Goal: Transaction & Acquisition: Purchase product/service

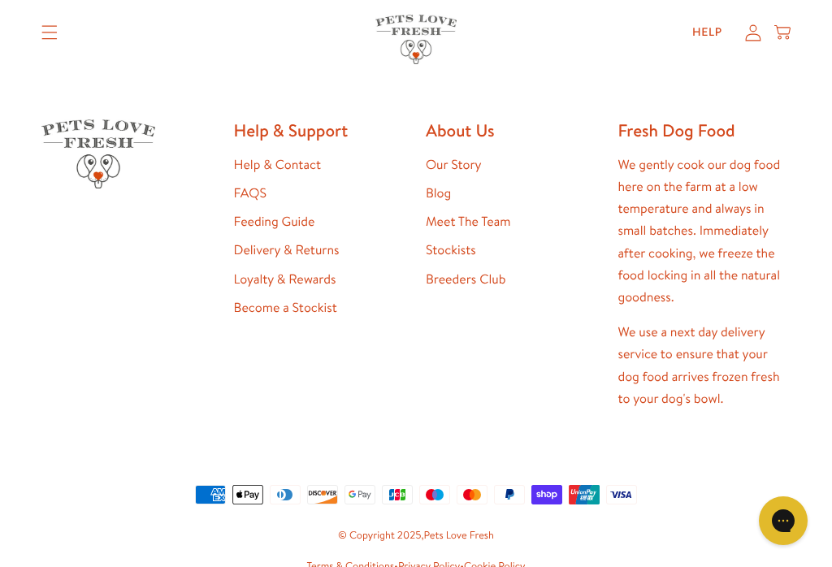
scroll to position [2969, 0]
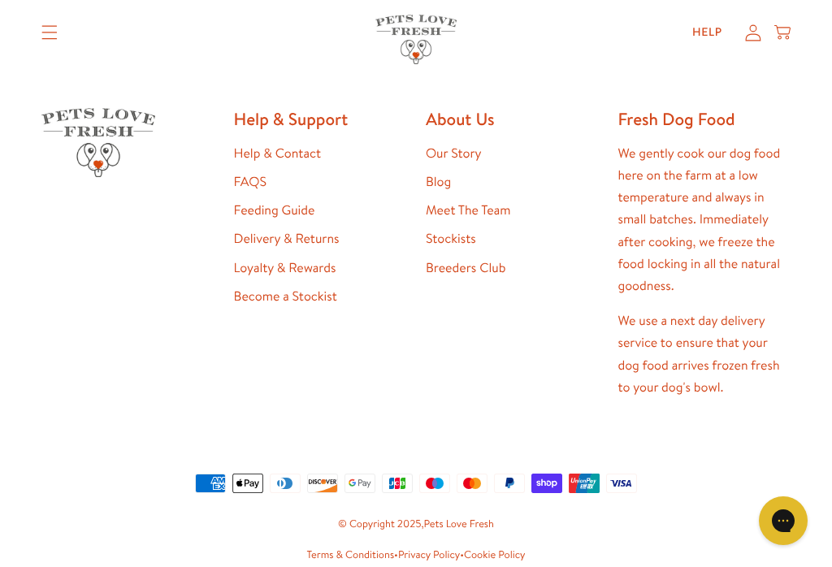
click at [469, 145] on link "Our Story" at bounding box center [454, 154] width 56 height 18
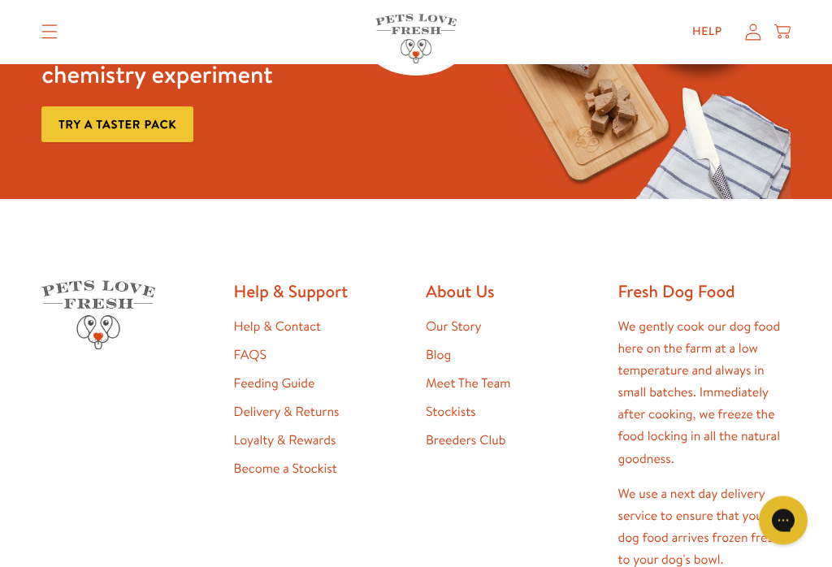
scroll to position [3649, 0]
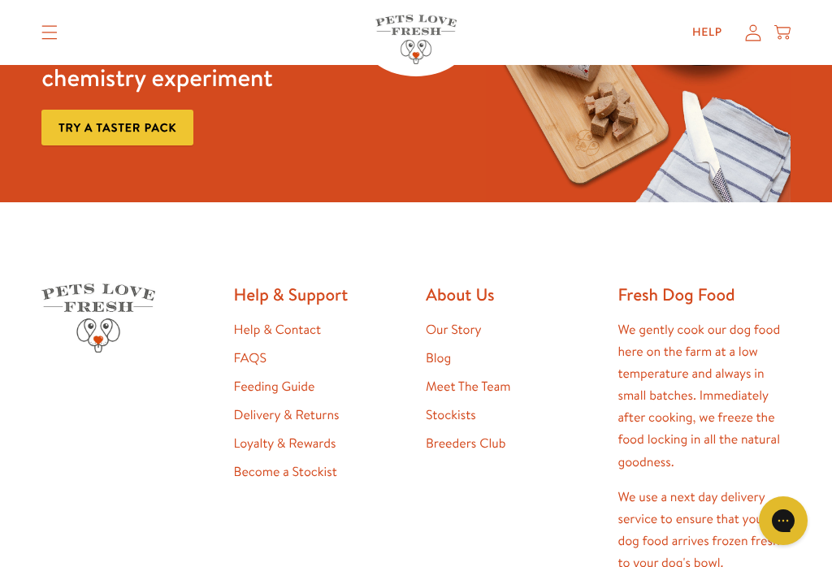
click at [510, 378] on link "Meet The Team" at bounding box center [468, 387] width 84 height 18
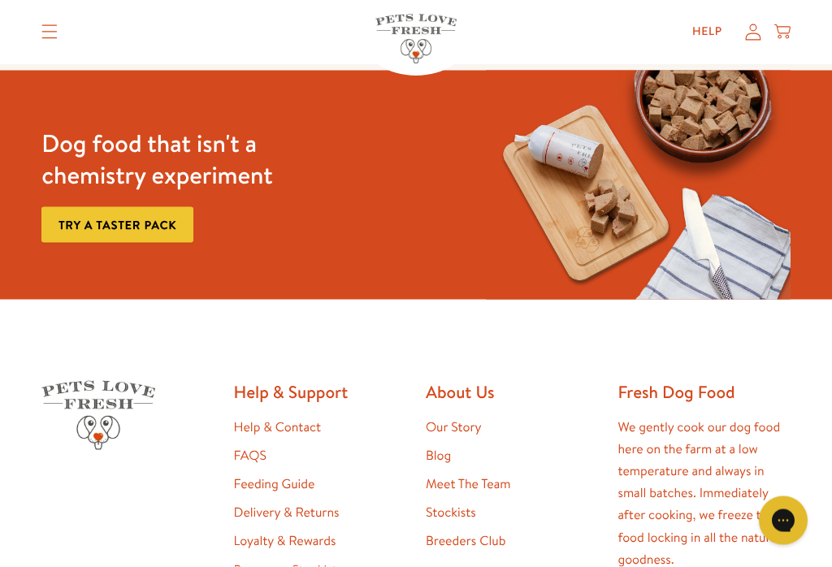
scroll to position [1355, 0]
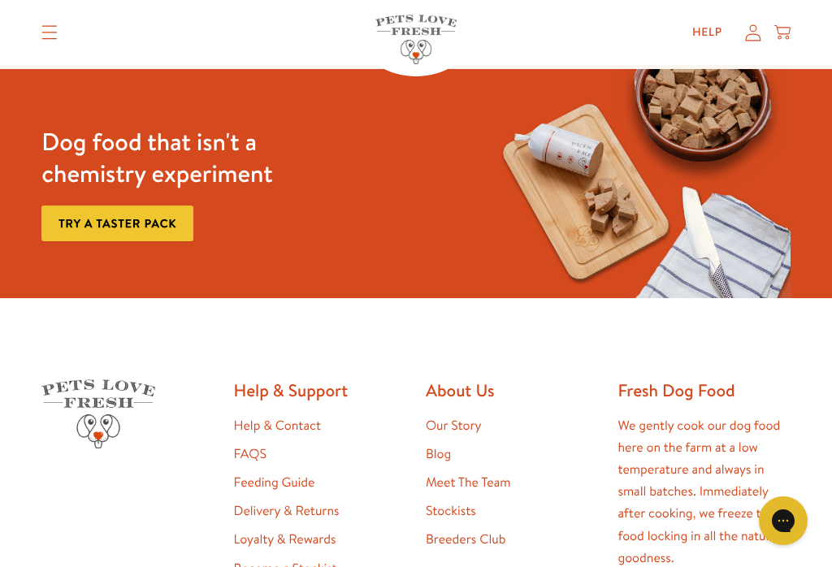
click at [285, 473] on link "Feeding Guide" at bounding box center [274, 482] width 81 height 18
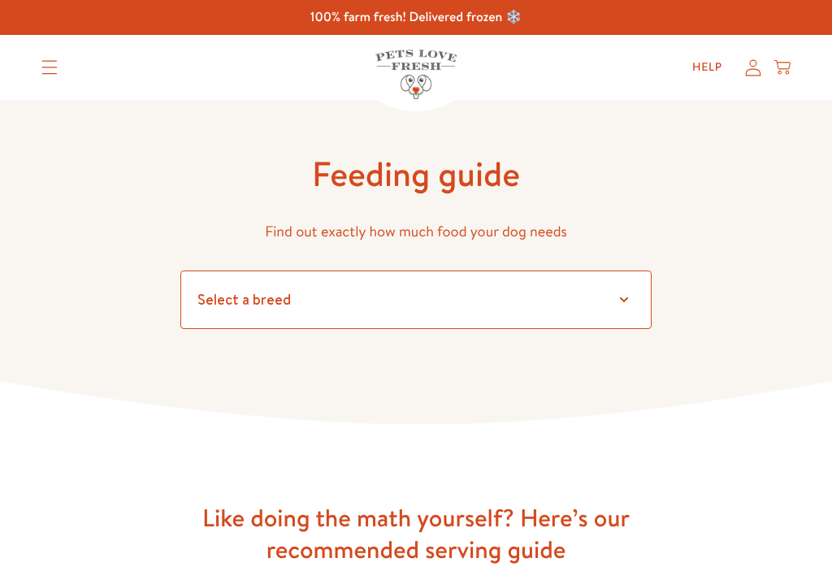
click at [636, 292] on select "Select a breed" at bounding box center [415, 299] width 471 height 58
click at [334, 299] on select "Select a breed Affenpinscher Afghan hound Airedale terrier Akita Alaskan Malamu…" at bounding box center [415, 299] width 471 height 58
click at [341, 304] on select "Select a breed Affenpinscher Afghan hound Airedale terrier Akita Alaskan Malamu…" at bounding box center [415, 299] width 471 height 58
select select "7"
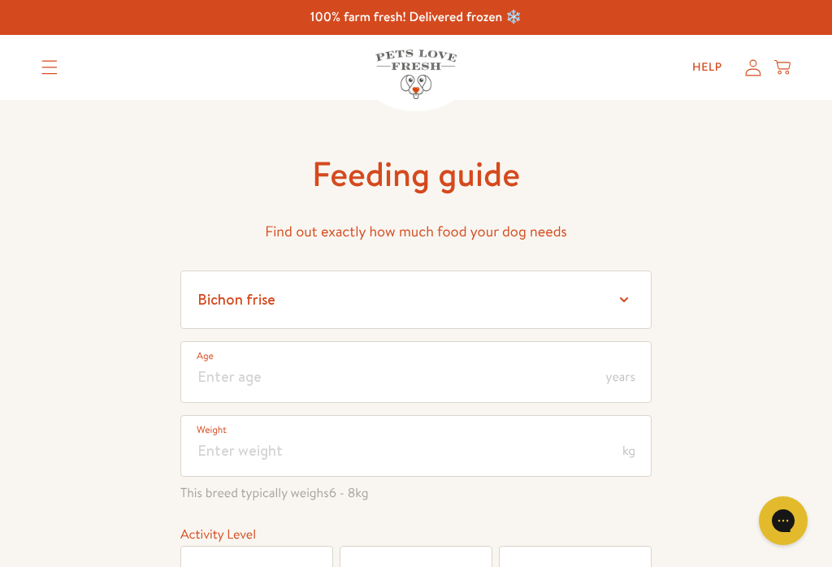
click at [621, 374] on span "years" at bounding box center [620, 376] width 29 height 13
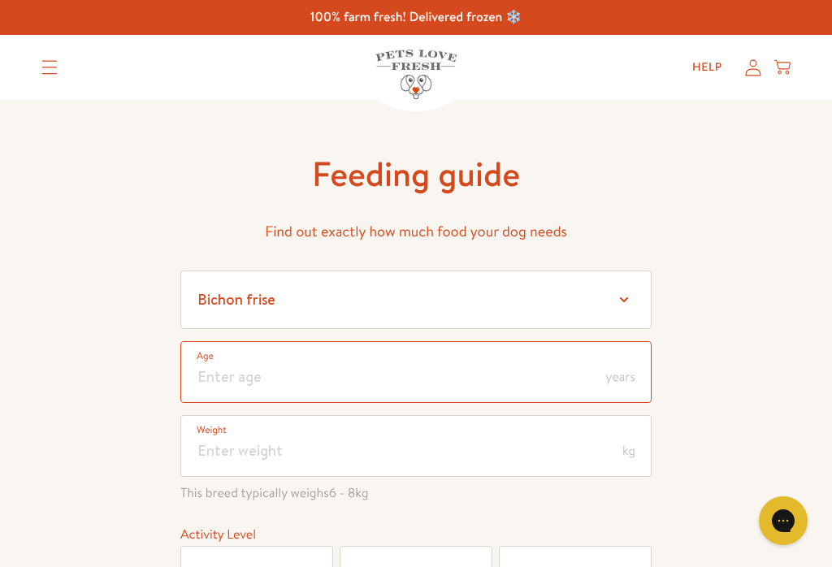
click at [239, 385] on input "number" at bounding box center [415, 372] width 471 height 62
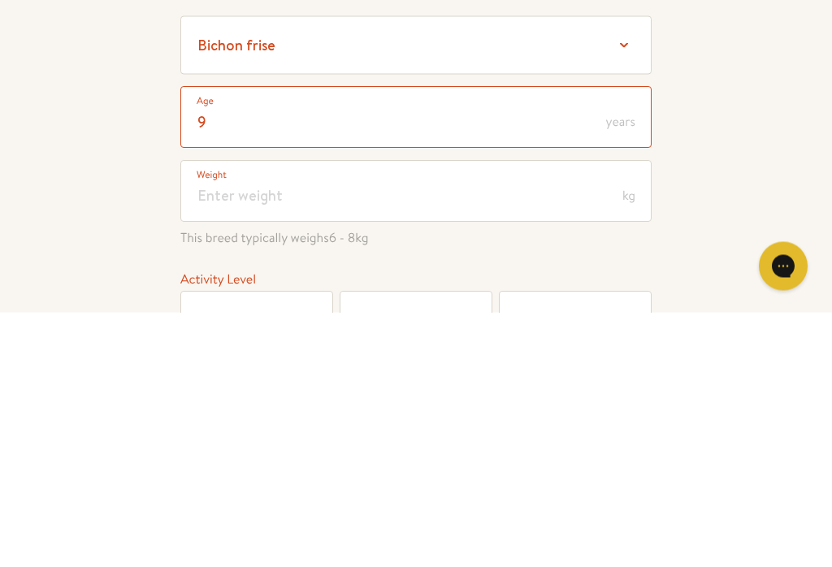
type input "9"
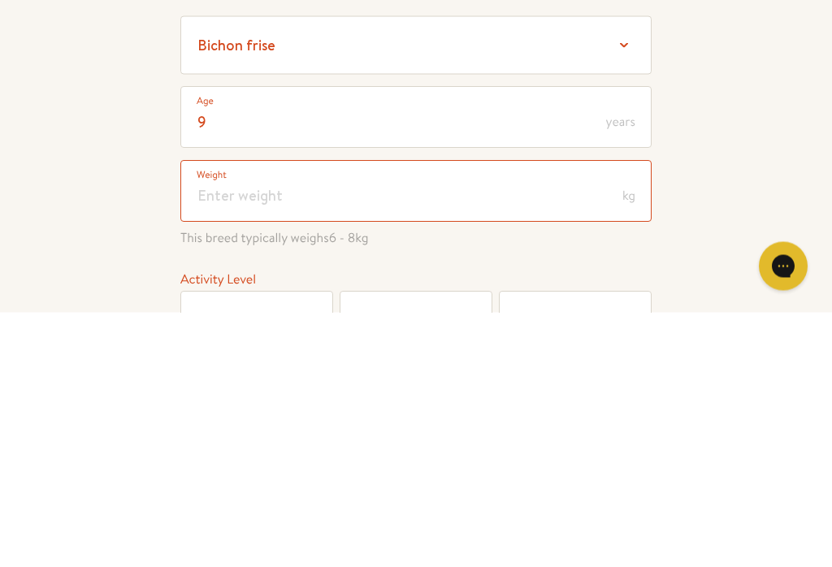
click at [253, 415] on input "number" at bounding box center [415, 446] width 471 height 62
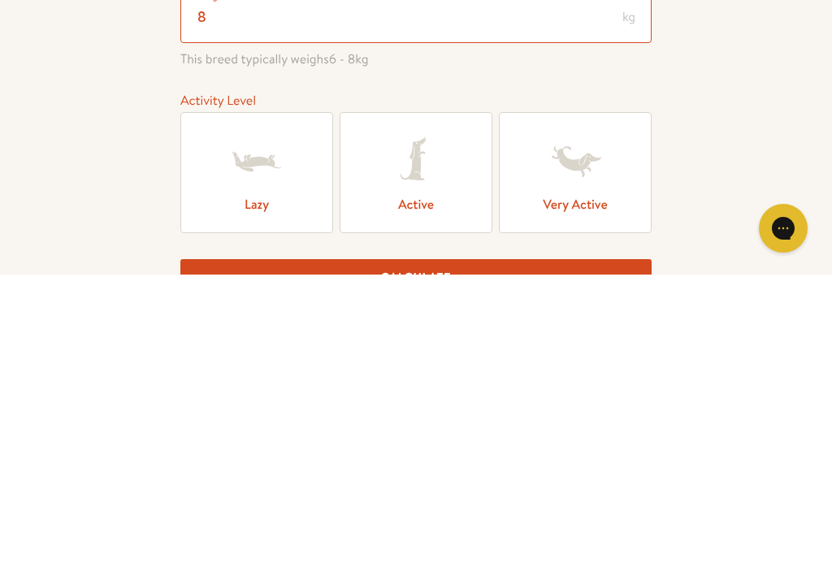
scroll to position [156, 0]
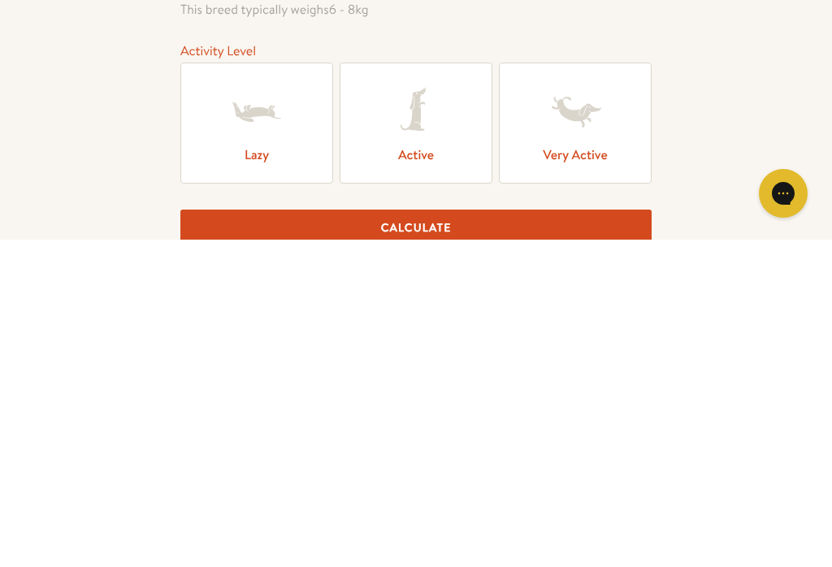
type input "8"
click at [274, 407] on icon at bounding box center [256, 439] width 65 height 65
click at [0, 0] on input "Lazy" at bounding box center [0, 0] width 0 height 0
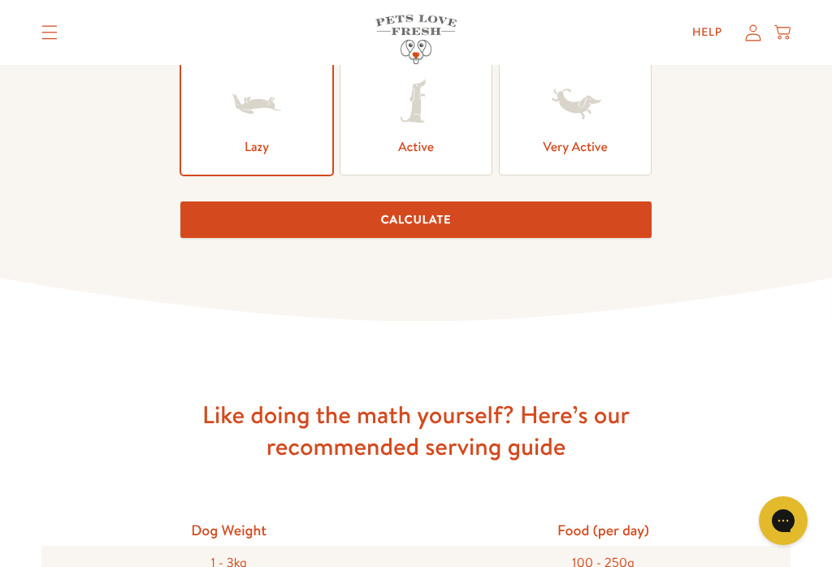
scroll to position [505, 0]
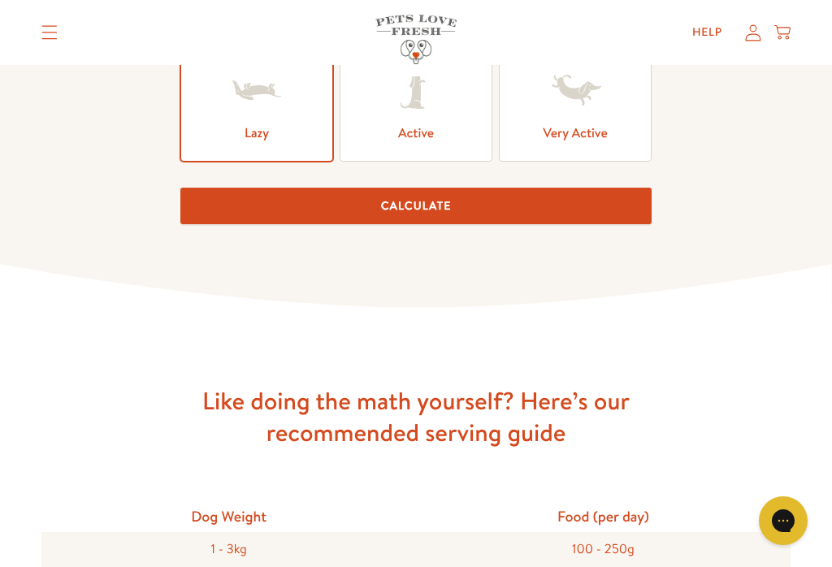
click at [475, 219] on button "Calculate" at bounding box center [415, 206] width 471 height 37
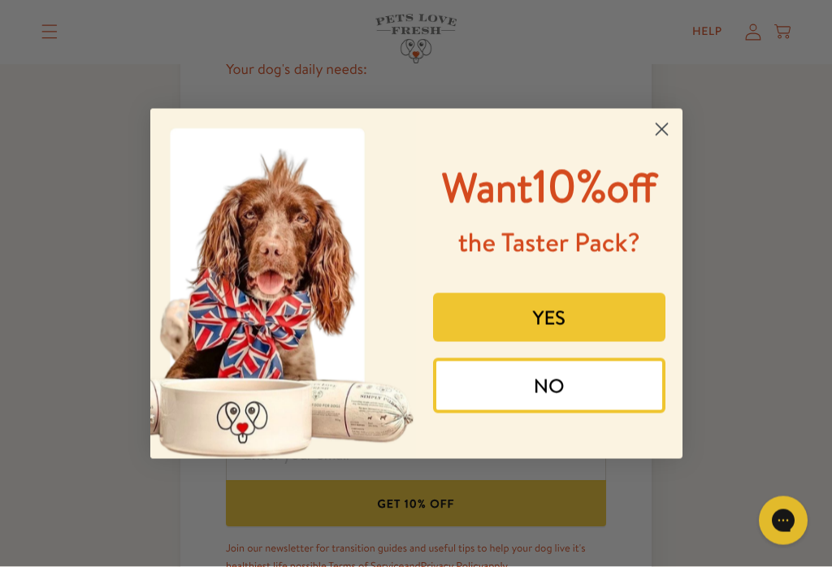
scroll to position [731, 0]
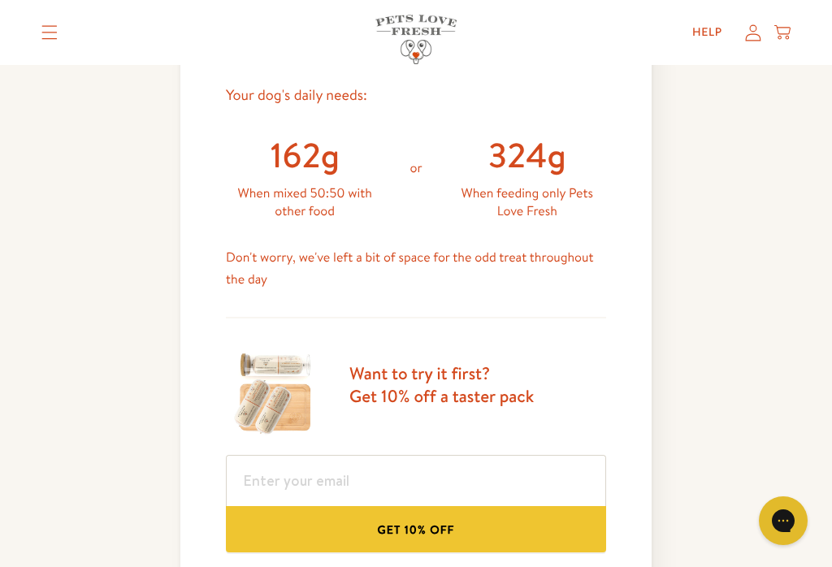
click at [768, 342] on div "Feeding guide Find out exactly how much food your dog needs Select a breed Affe…" at bounding box center [416, 48] width 832 height 1358
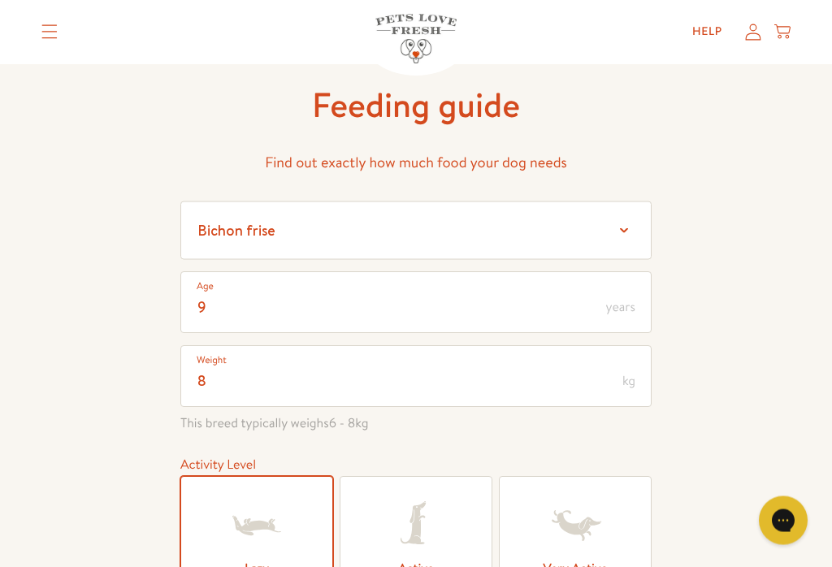
scroll to position [0, 0]
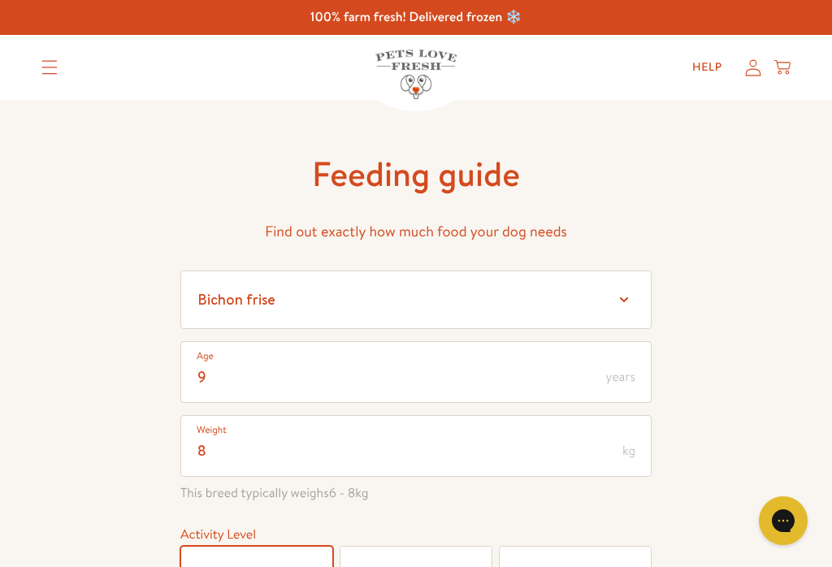
click at [46, 63] on icon "Translation missing: en.sections.header.menu" at bounding box center [49, 67] width 16 height 15
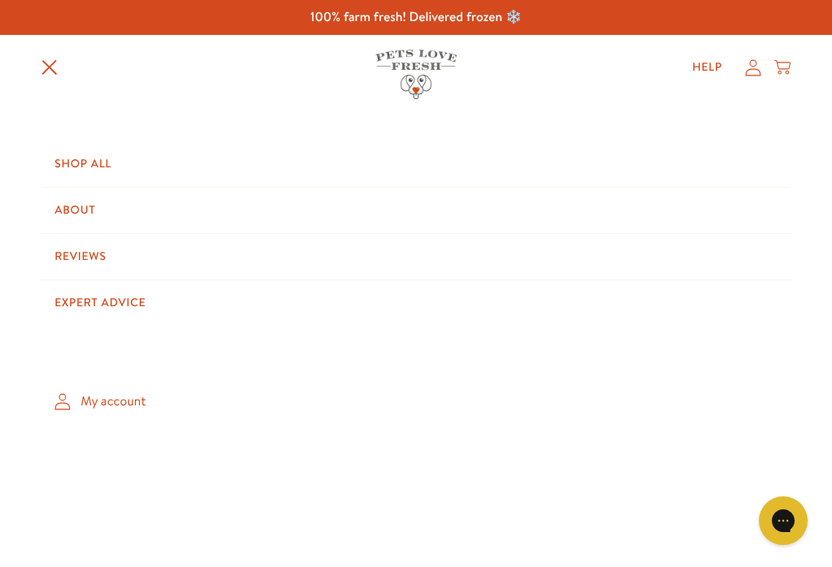
click at [136, 297] on link "Expert Advice" at bounding box center [415, 302] width 749 height 45
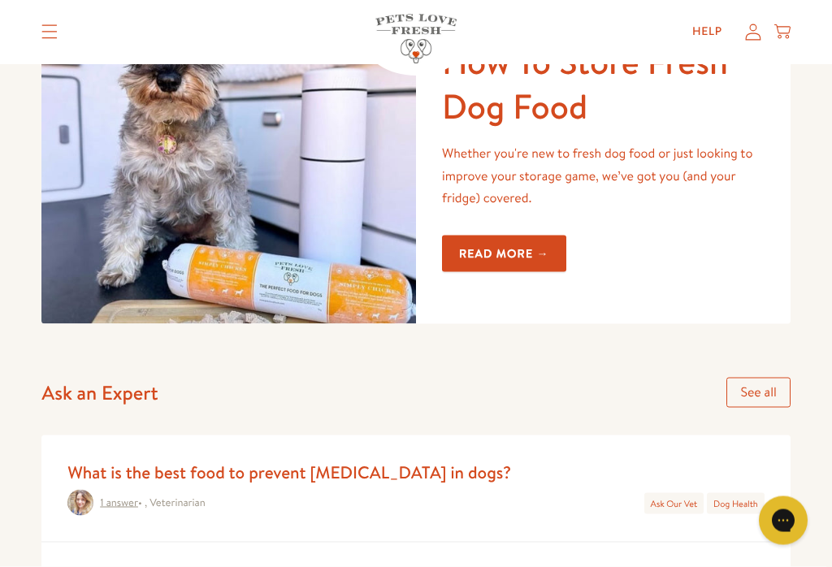
scroll to position [296, 0]
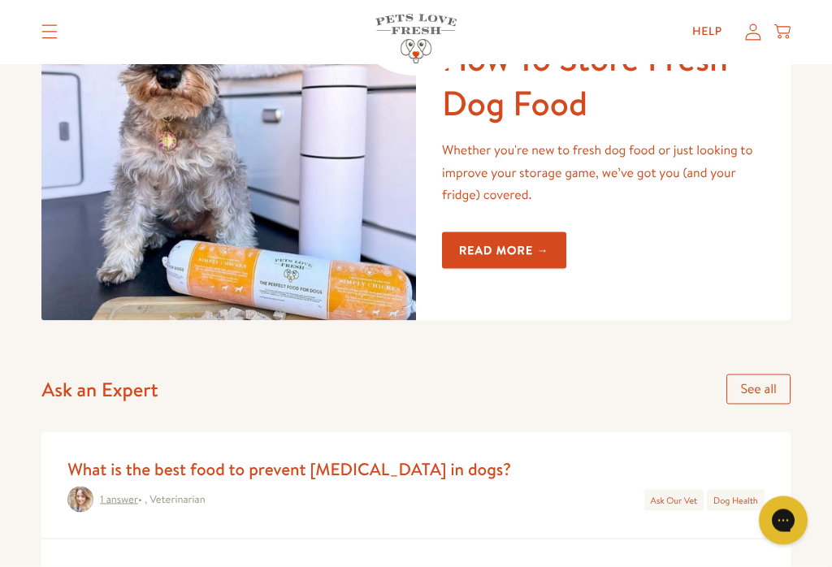
click at [560, 246] on link "Read more →" at bounding box center [504, 250] width 124 height 37
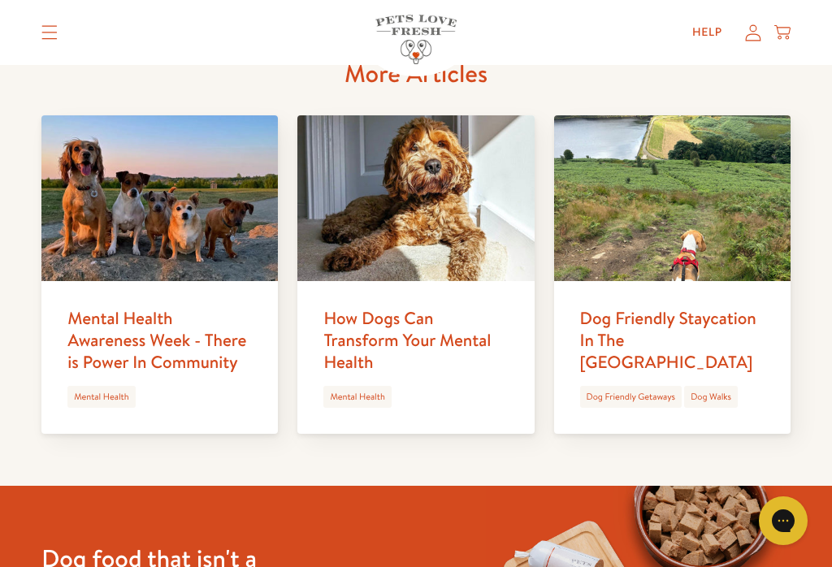
scroll to position [2006, 0]
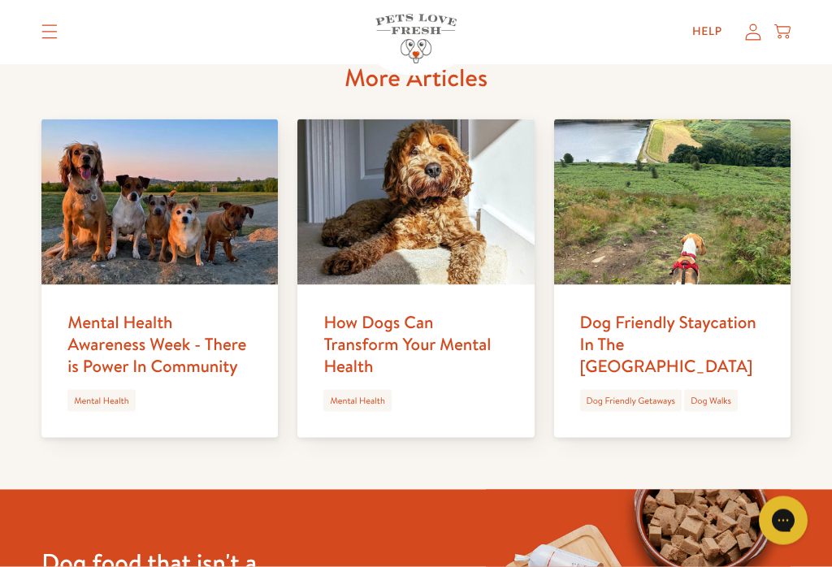
click at [755, 361] on div "Dog Friendly Staycation In The Peak District Dog Friendly Getaways Dog Walks" at bounding box center [672, 362] width 236 height 154
click at [720, 327] on link "Dog Friendly Staycation In The [GEOGRAPHIC_DATA]" at bounding box center [668, 344] width 176 height 68
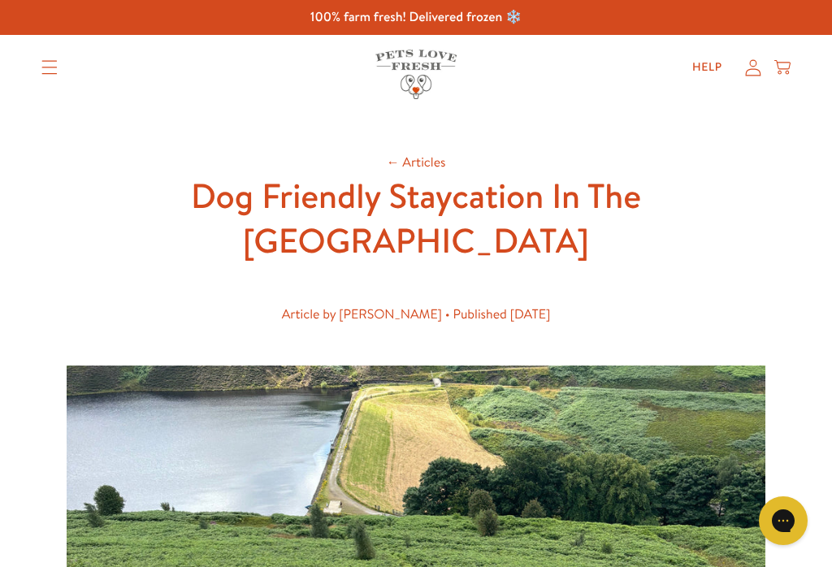
click at [41, 71] on icon "Translation missing: en.sections.header.menu" at bounding box center [49, 67] width 16 height 15
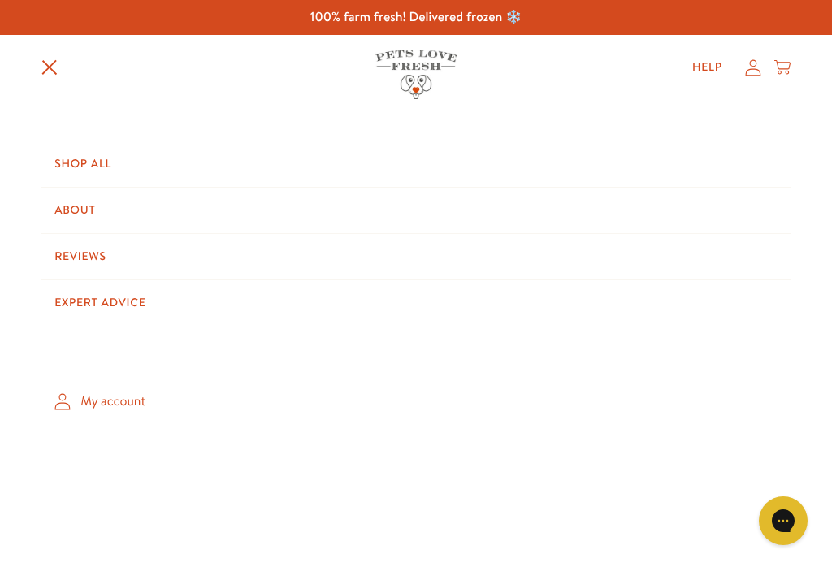
click at [128, 160] on link "Shop All" at bounding box center [415, 163] width 749 height 45
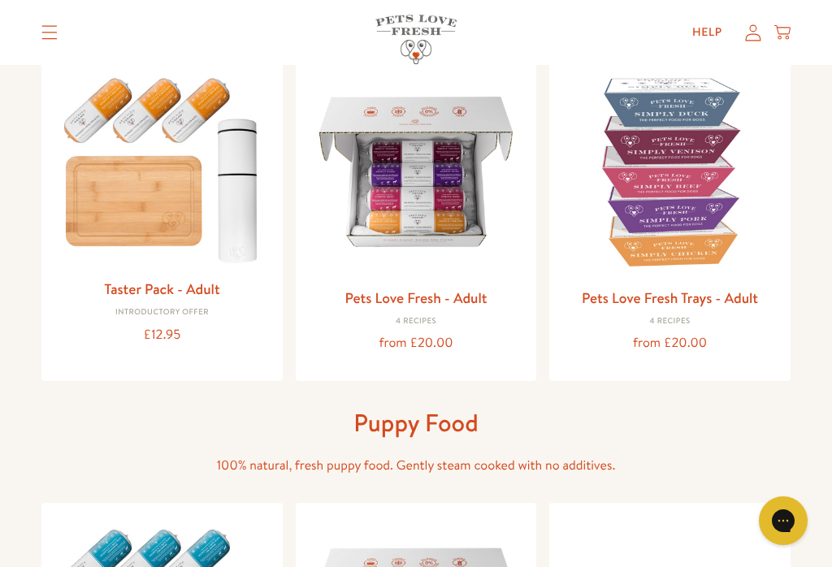
scroll to position [193, 0]
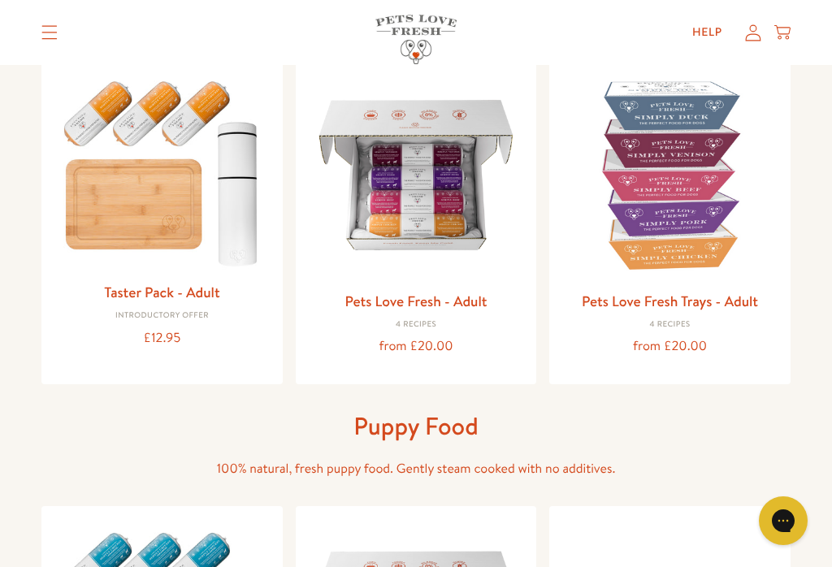
click at [440, 306] on link "Pets Love Fresh - Adult" at bounding box center [415, 301] width 142 height 20
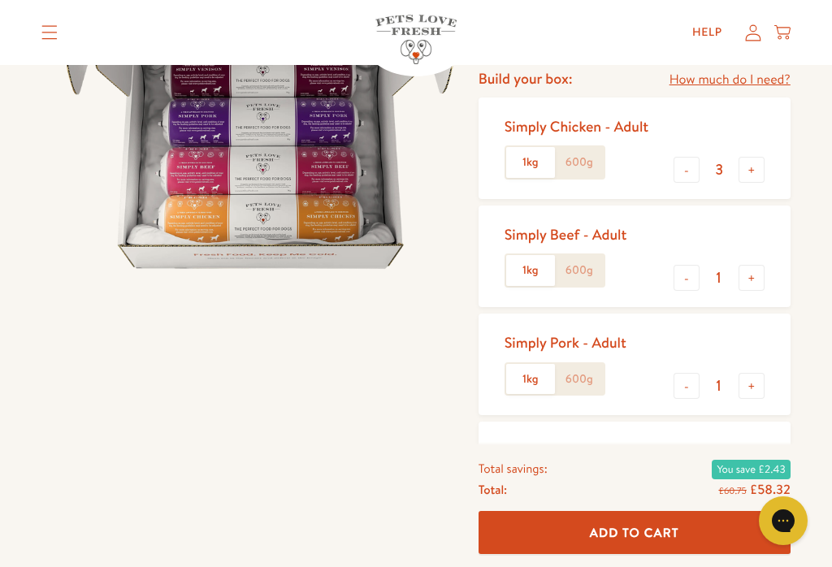
scroll to position [204, 0]
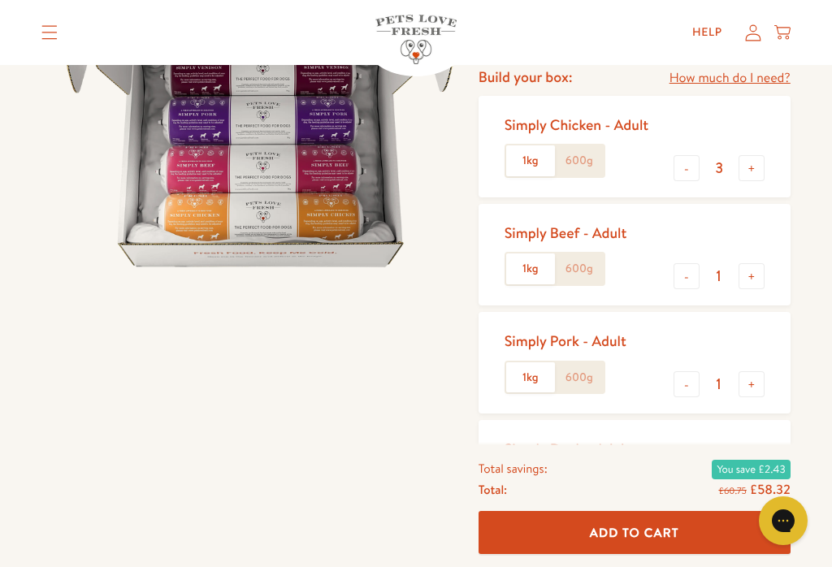
click at [590, 162] on label "600g" at bounding box center [579, 160] width 49 height 31
click at [0, 0] on input "600g" at bounding box center [0, 0] width 0 height 0
click at [692, 171] on button "-" at bounding box center [686, 168] width 26 height 26
click at [689, 170] on button "-" at bounding box center [686, 168] width 26 height 26
click at [697, 167] on button "-" at bounding box center [686, 168] width 26 height 26
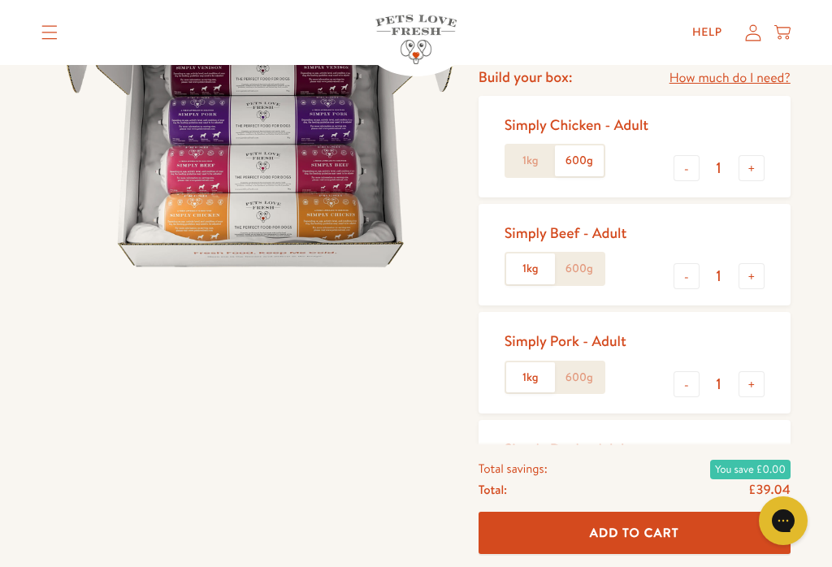
type input "0"
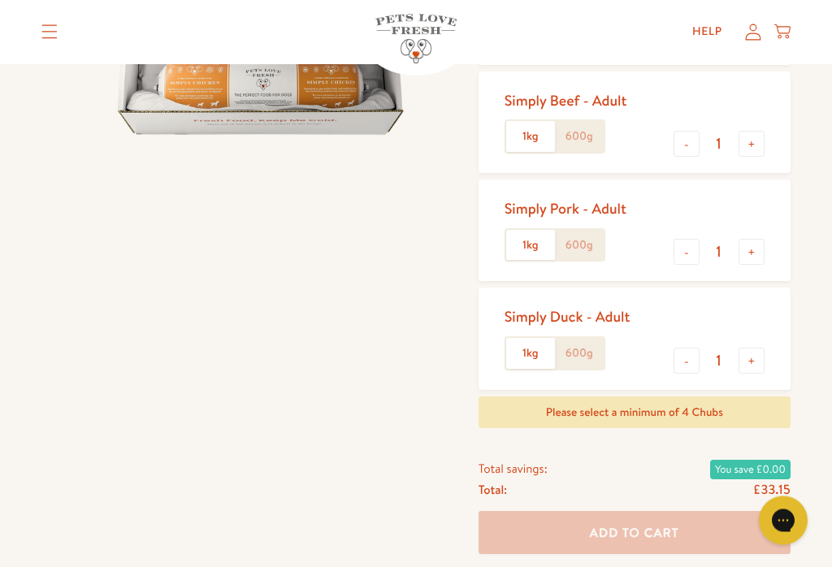
scroll to position [339, 0]
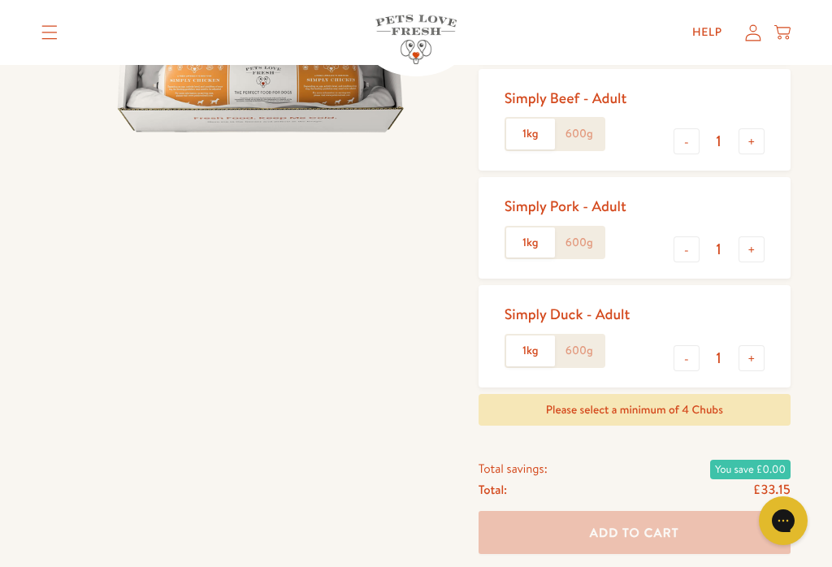
click at [589, 132] on label "600g" at bounding box center [579, 134] width 49 height 31
click at [0, 0] on input "600g" at bounding box center [0, 0] width 0 height 0
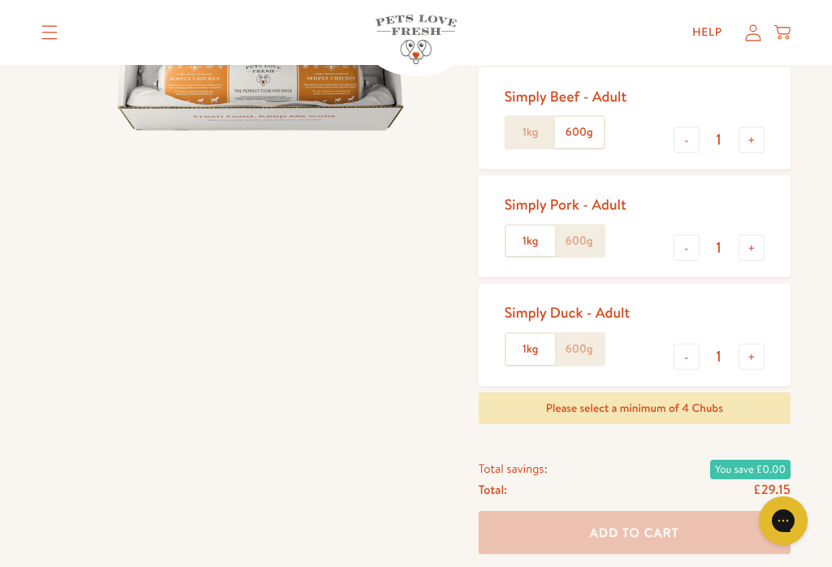
scroll to position [328, 0]
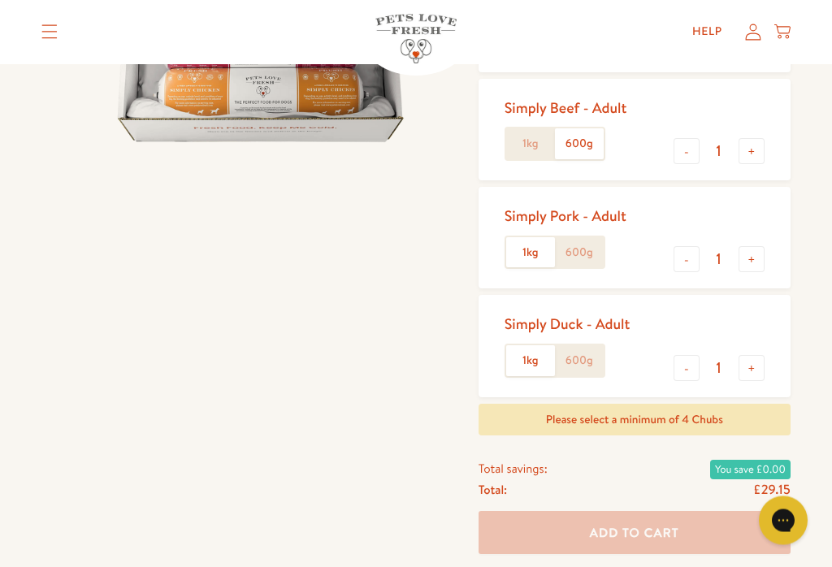
click at [755, 149] on button "+" at bounding box center [751, 152] width 26 height 26
type input "2"
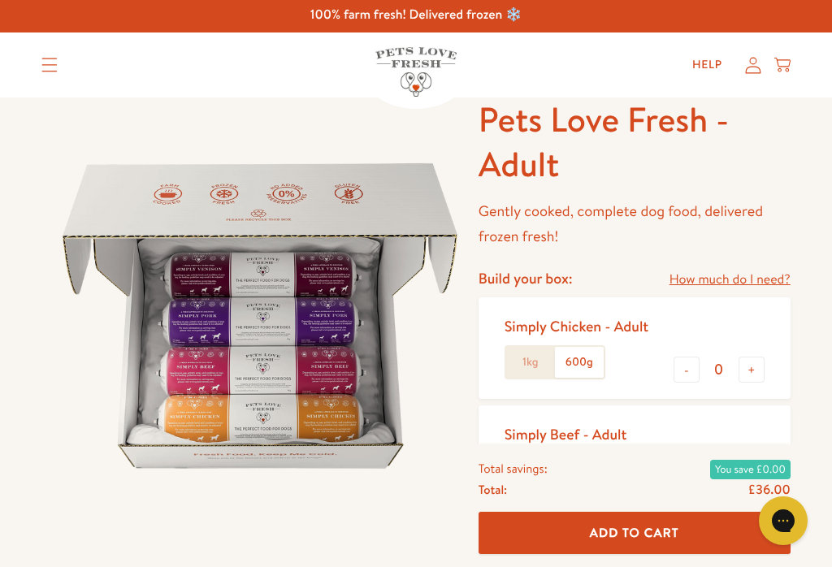
scroll to position [0, 0]
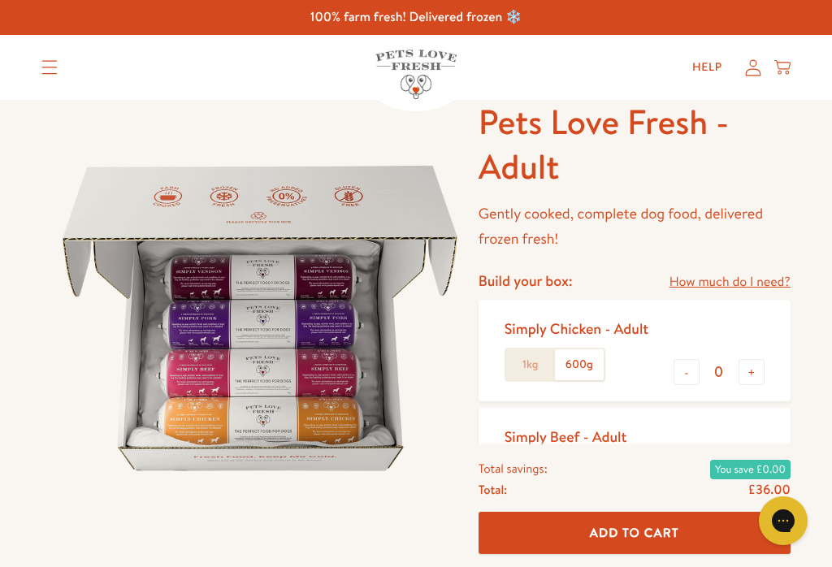
click at [37, 75] on summary "Translation missing: en.sections.header.menu" at bounding box center [49, 67] width 42 height 41
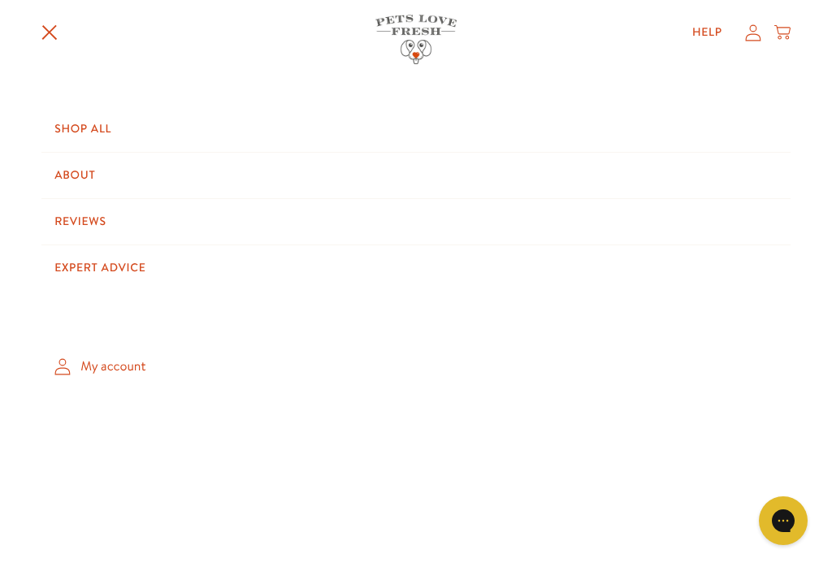
scroll to position [380, 0]
click at [740, 273] on link "Expert Advice" at bounding box center [415, 267] width 749 height 45
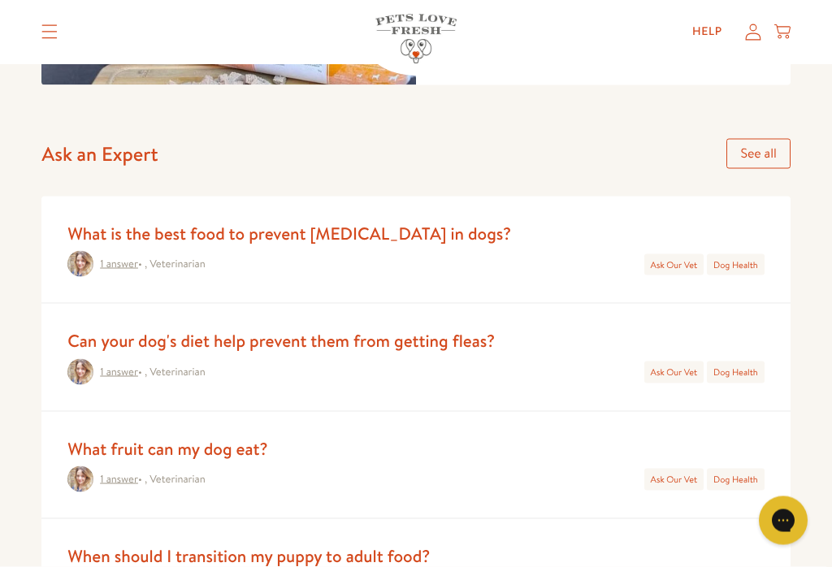
scroll to position [533, 0]
click at [136, 256] on link "1 answer" at bounding box center [119, 263] width 38 height 15
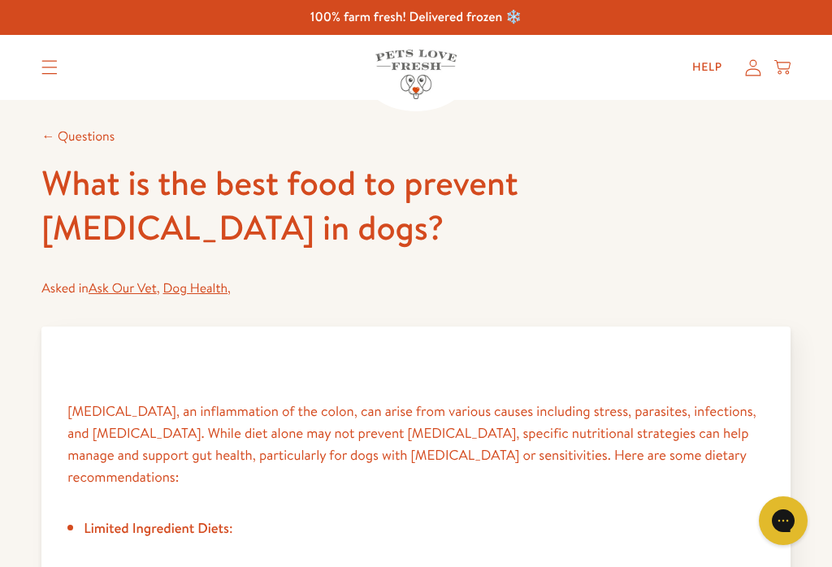
click at [91, 128] on link "← Questions" at bounding box center [77, 137] width 73 height 18
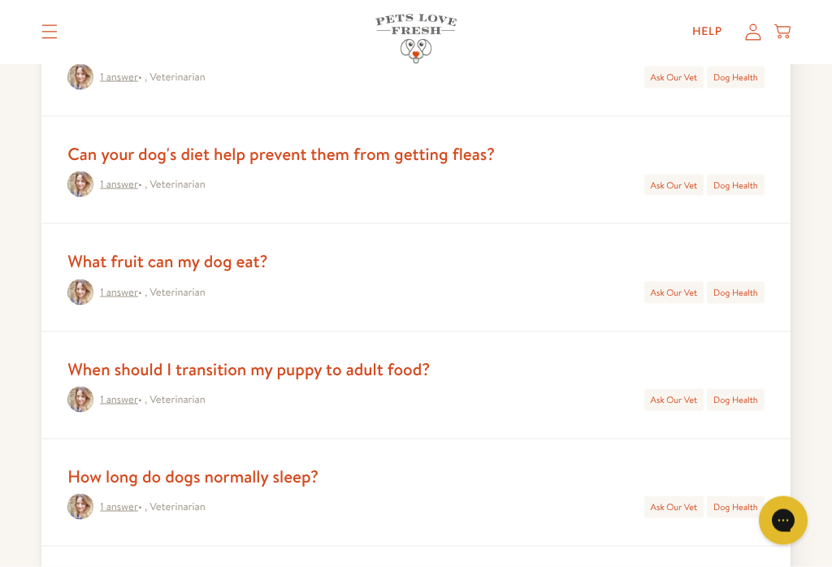
scroll to position [188, 0]
click at [140, 171] on p "1 answer • , Veterinarian" at bounding box center [135, 184] width 137 height 26
click at [147, 188] on span "1 answer • , Veterinarian" at bounding box center [152, 184] width 105 height 18
click at [147, 185] on span "1 answer • , Veterinarian" at bounding box center [152, 184] width 105 height 18
click at [673, 188] on link "Ask Our Vet" at bounding box center [674, 184] width 47 height 13
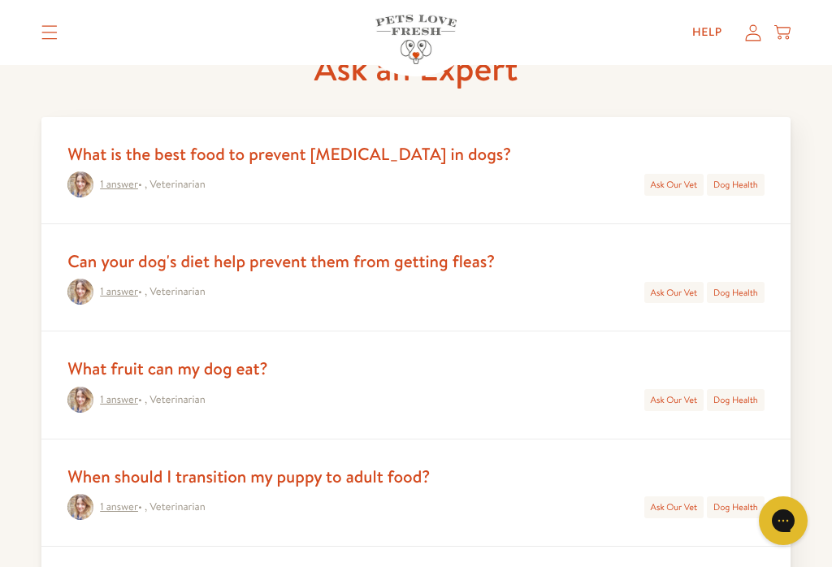
scroll to position [204, 0]
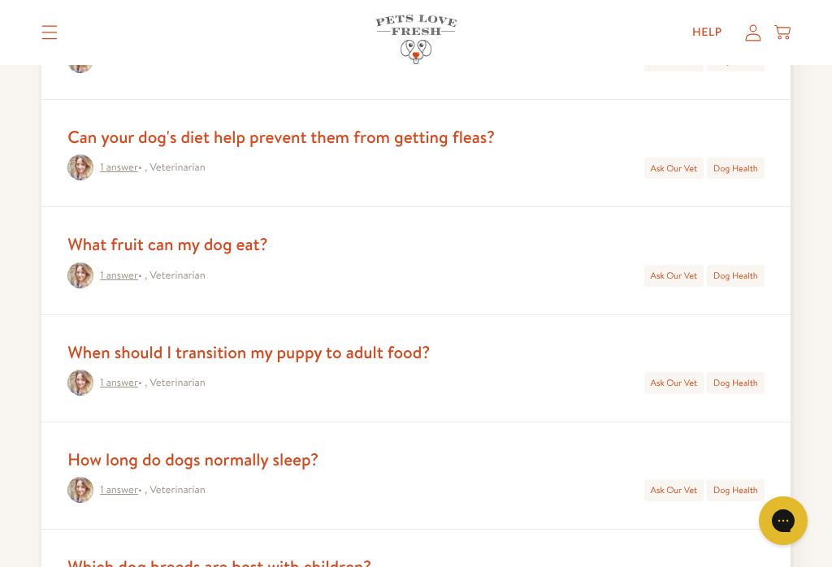
click at [67, 174] on div "Can your dog's diet help prevent them from getting fleas? 1 answer • , Veterina…" at bounding box center [415, 153] width 749 height 107
click at [112, 172] on link "1 answer" at bounding box center [119, 167] width 38 height 15
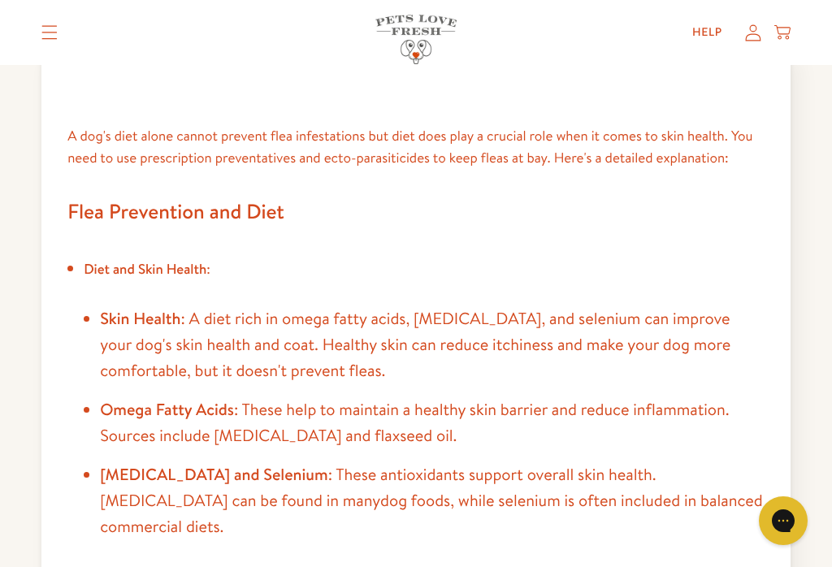
scroll to position [266, 0]
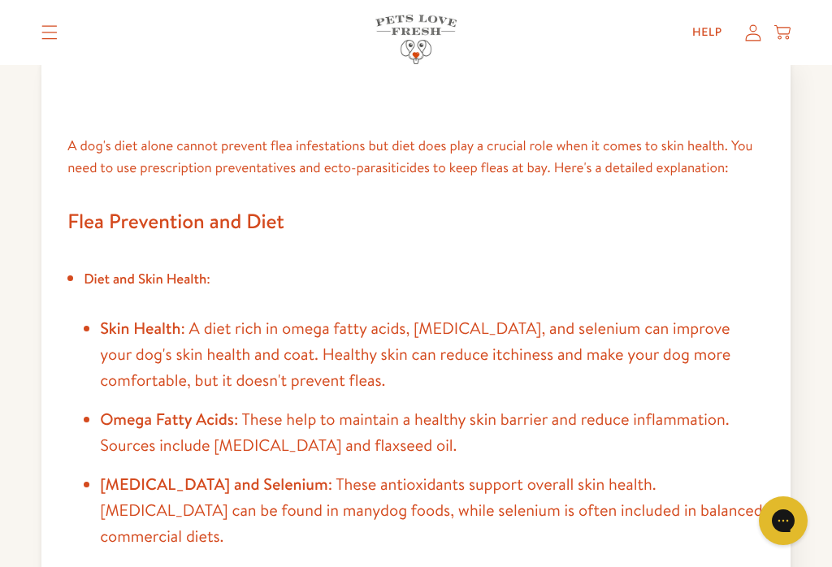
click at [50, 43] on summary "Translation missing: en.sections.header.menu" at bounding box center [49, 32] width 42 height 41
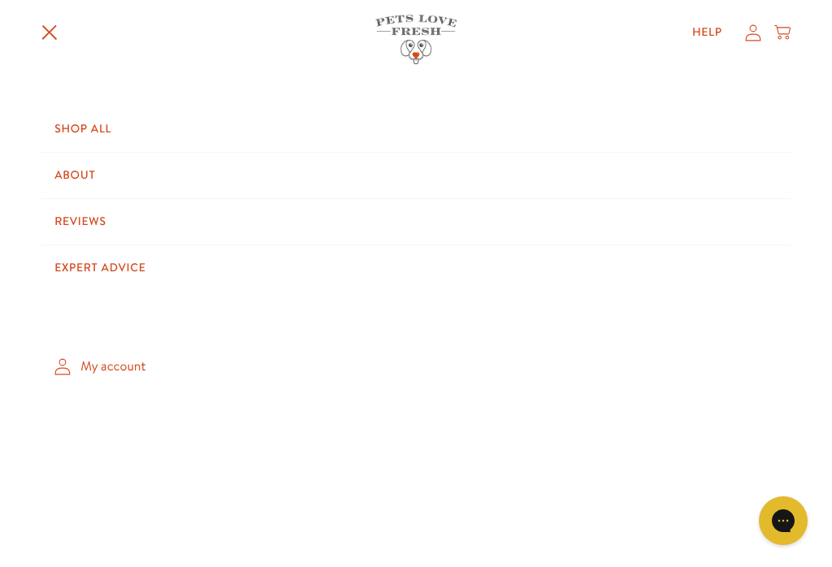
click at [109, 132] on link "Shop All" at bounding box center [415, 128] width 749 height 45
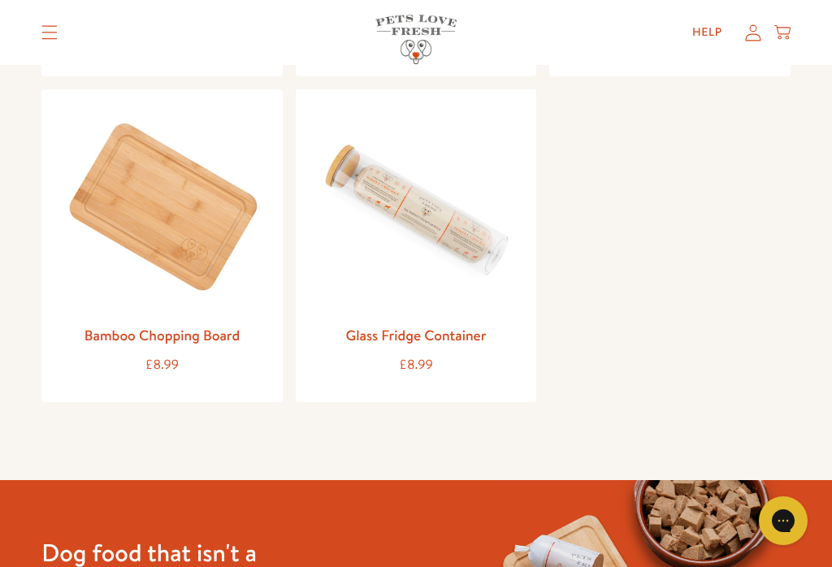
scroll to position [1684, 0]
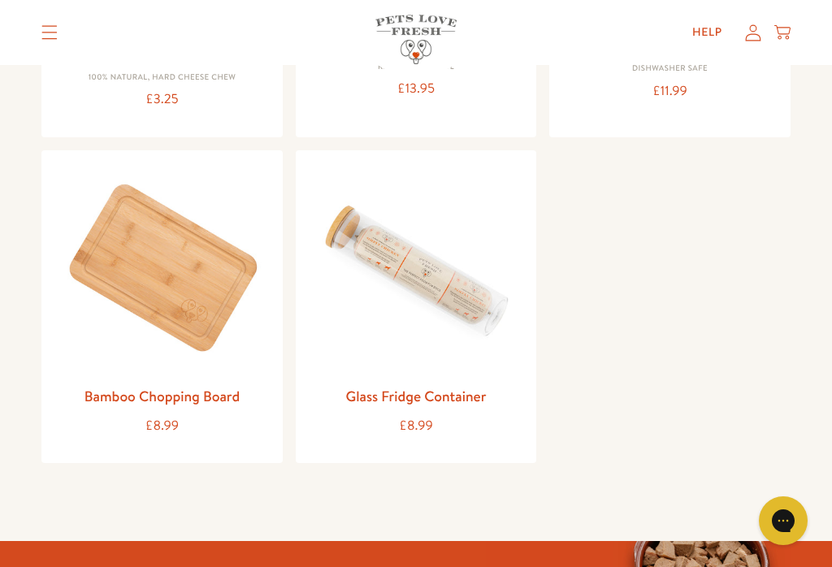
click at [28, 27] on summary "Translation missing: en.sections.header.menu" at bounding box center [49, 32] width 42 height 41
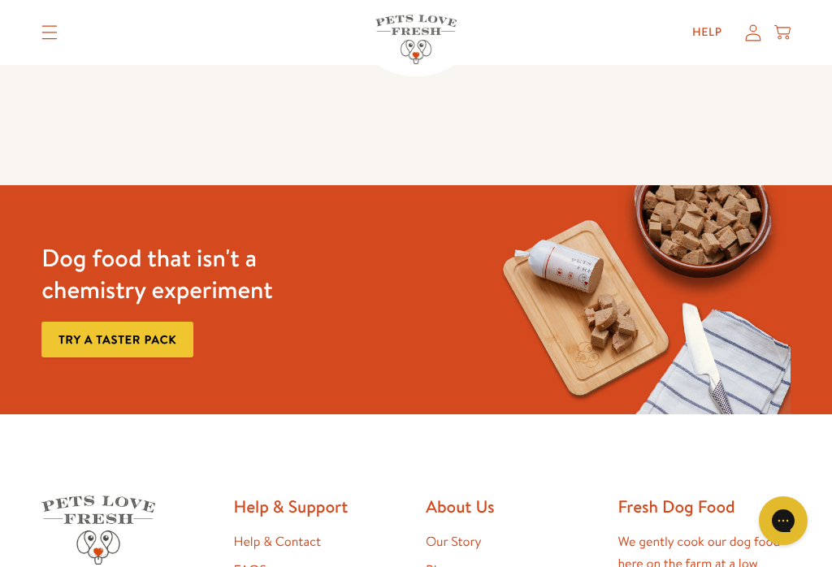
scroll to position [1238, 0]
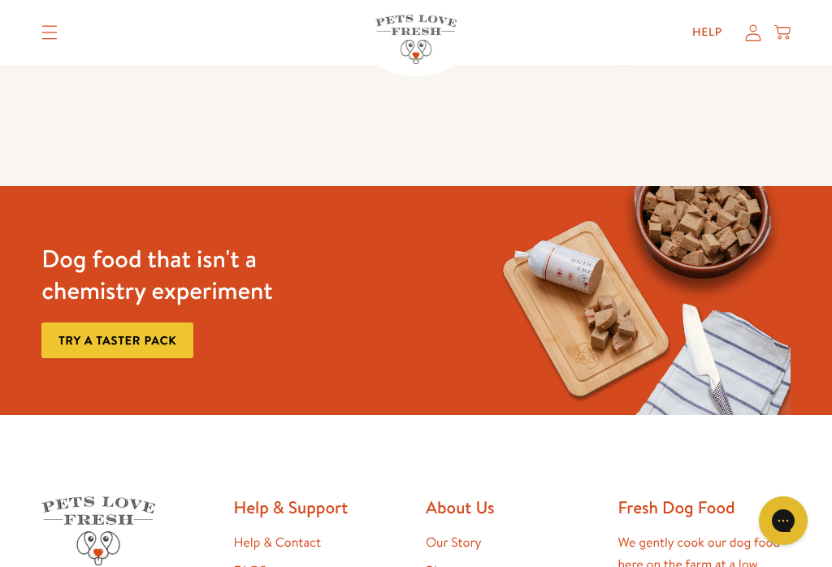
click at [181, 322] on link "Try a taster pack" at bounding box center [117, 340] width 152 height 37
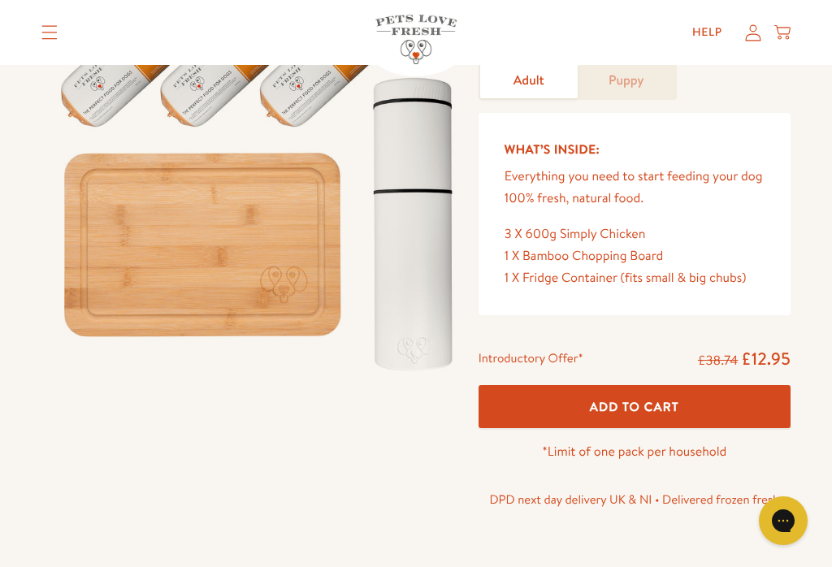
scroll to position [37, 0]
